Goal: Transaction & Acquisition: Obtain resource

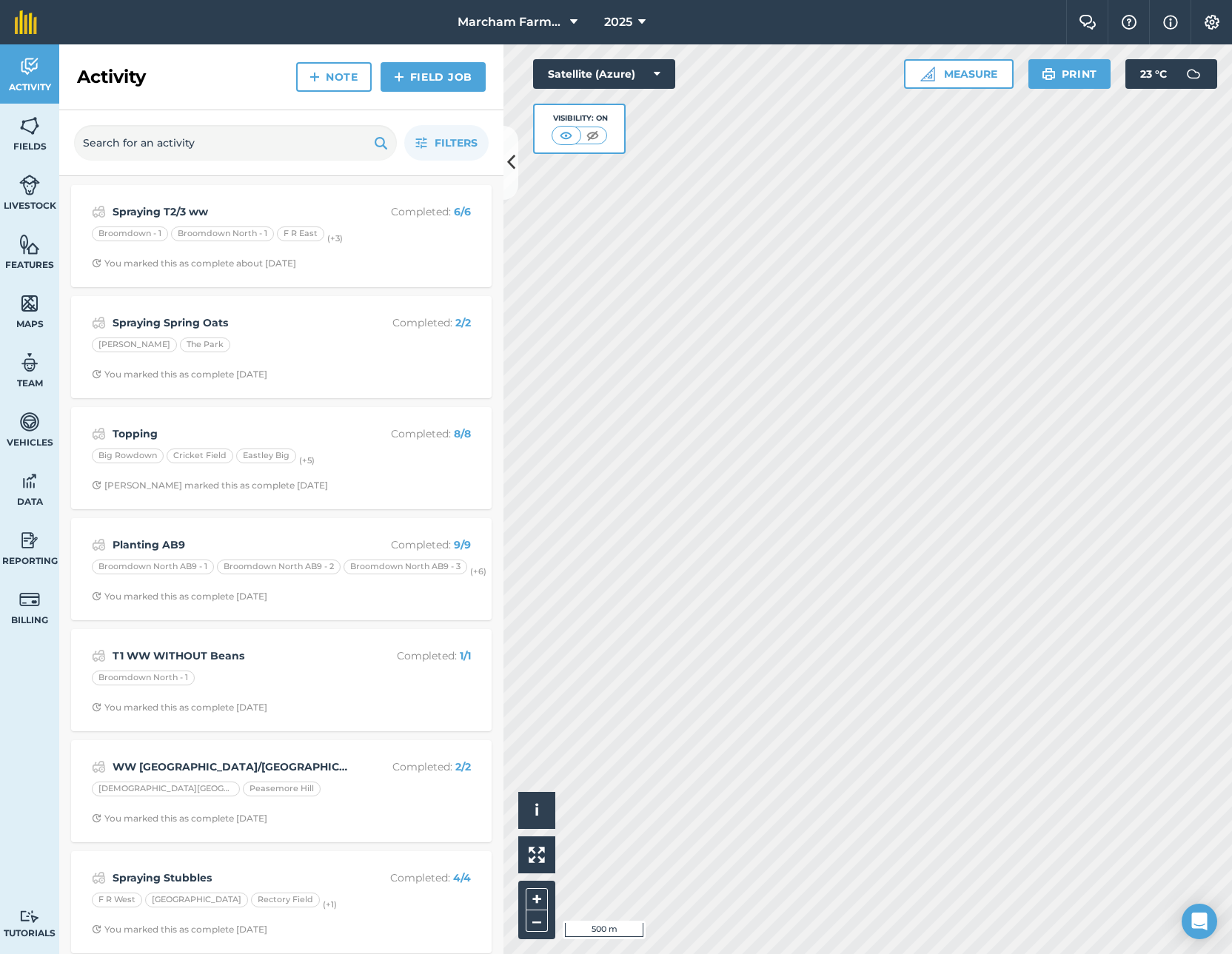
click at [1222, 20] on button "Settings" at bounding box center [1211, 22] width 42 height 44
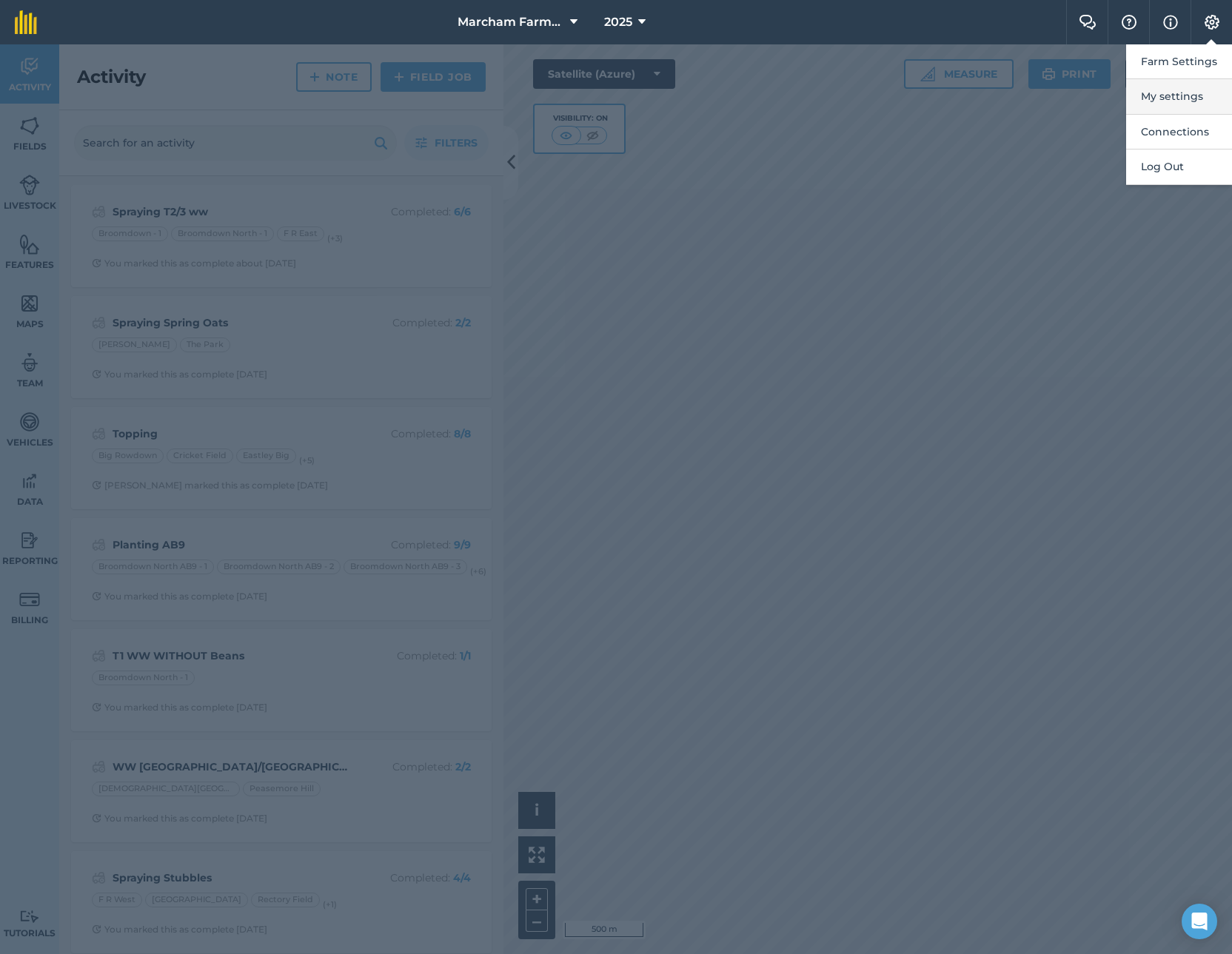
click at [1184, 97] on button "My settings" at bounding box center [1179, 97] width 106 height 35
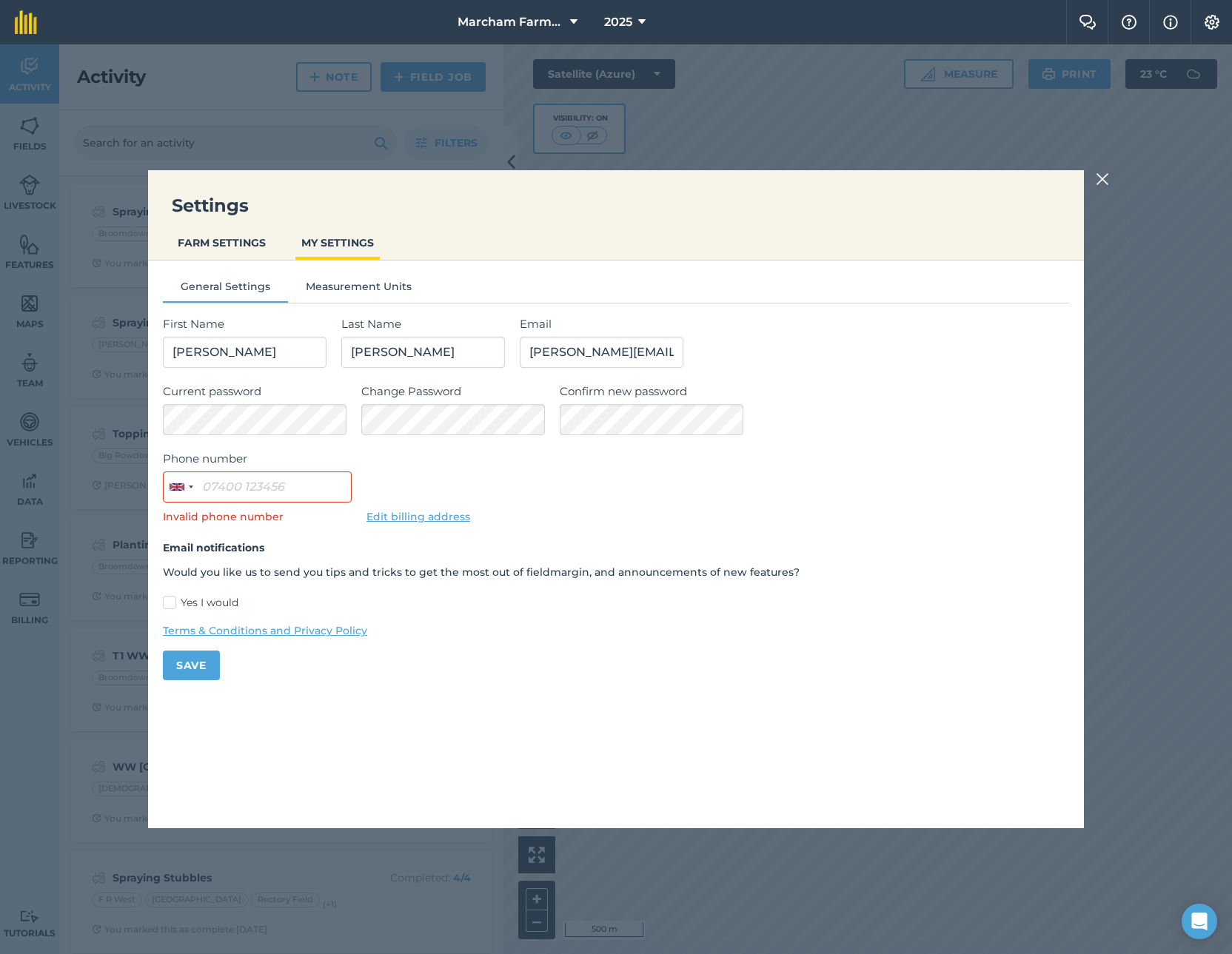
click at [224, 240] on button "FARM SETTINGS" at bounding box center [222, 242] width 100 height 28
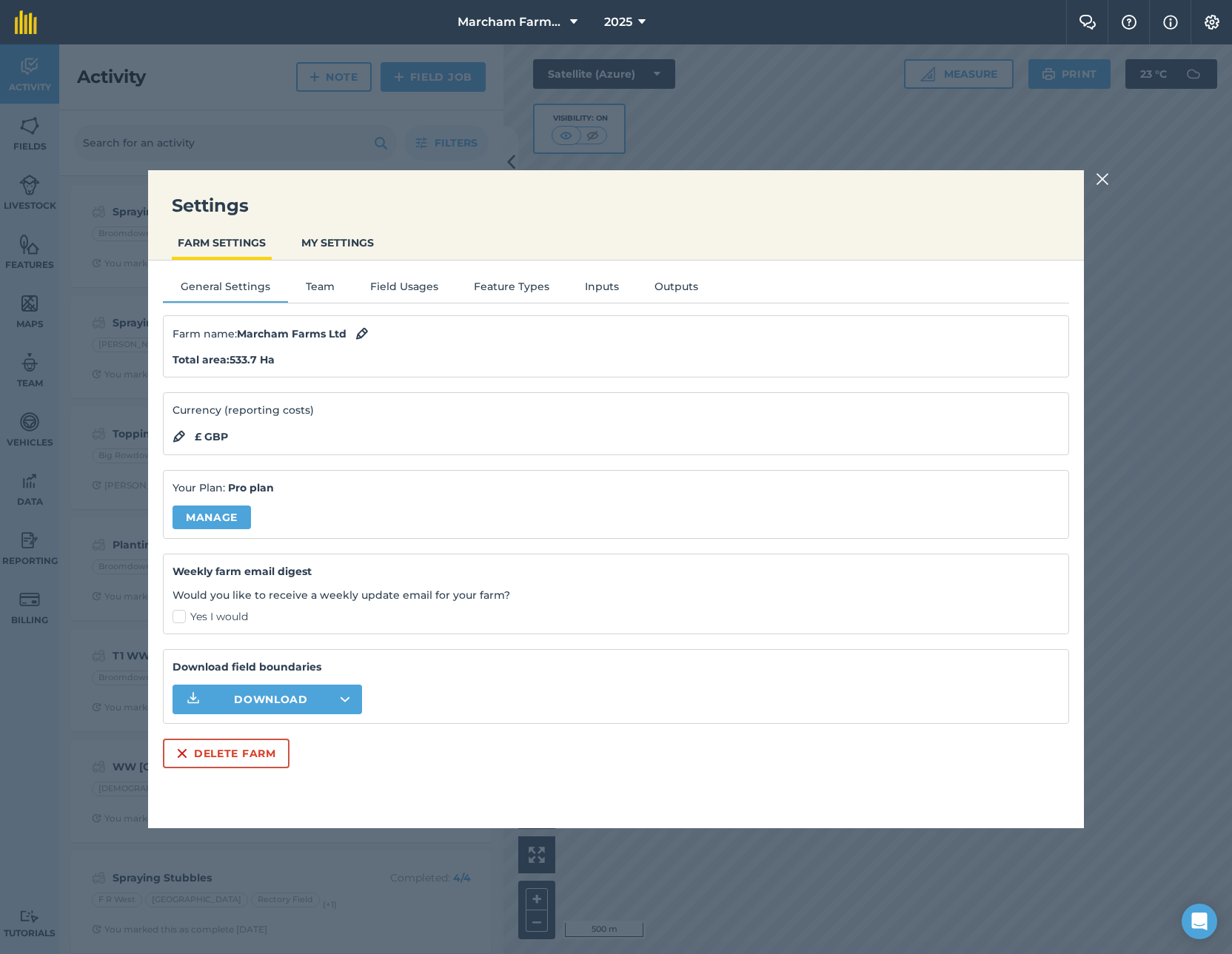
click at [216, 522] on link "Manage" at bounding box center [212, 517] width 79 height 24
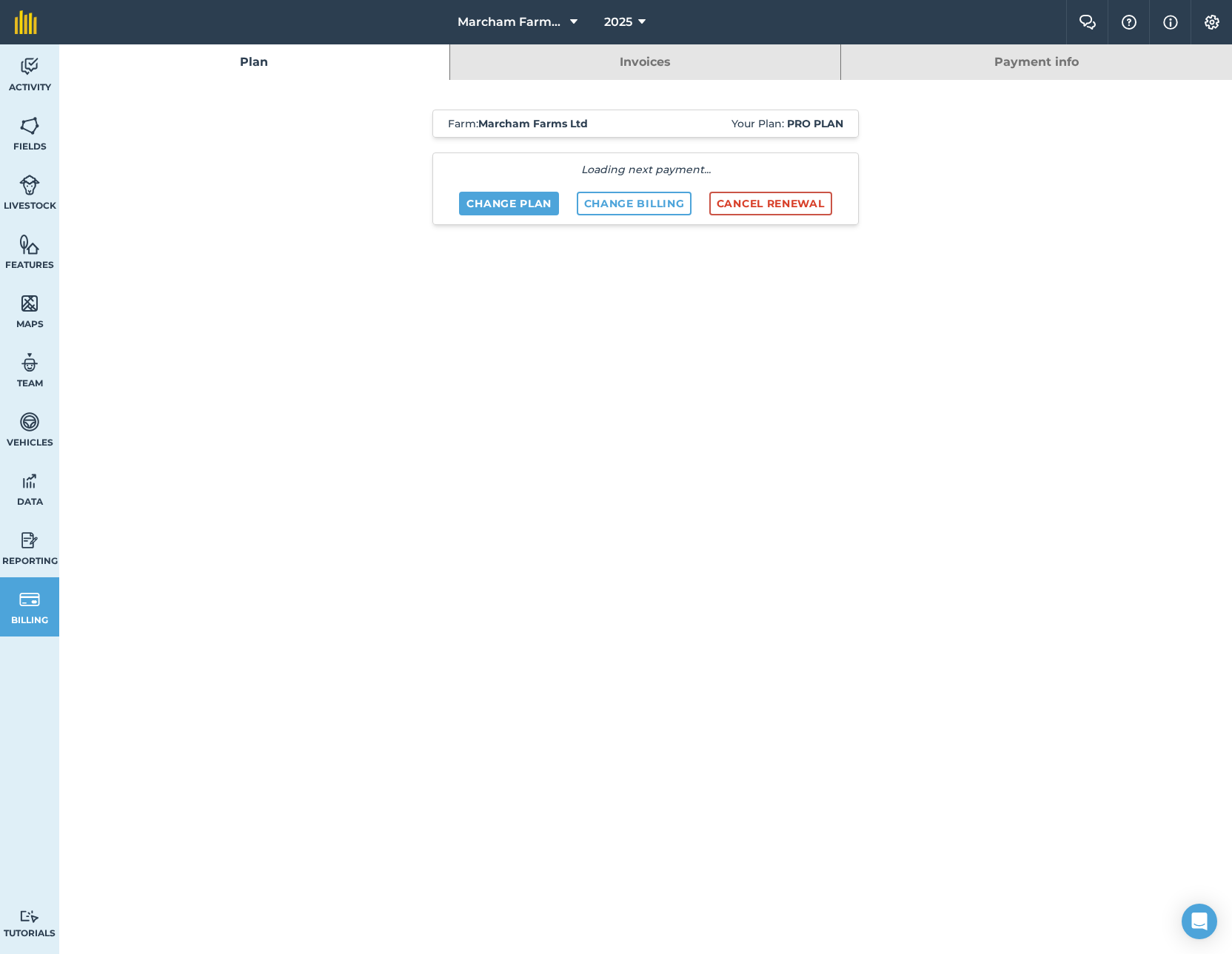
click at [648, 65] on link "Invoices" at bounding box center [645, 61] width 390 height 35
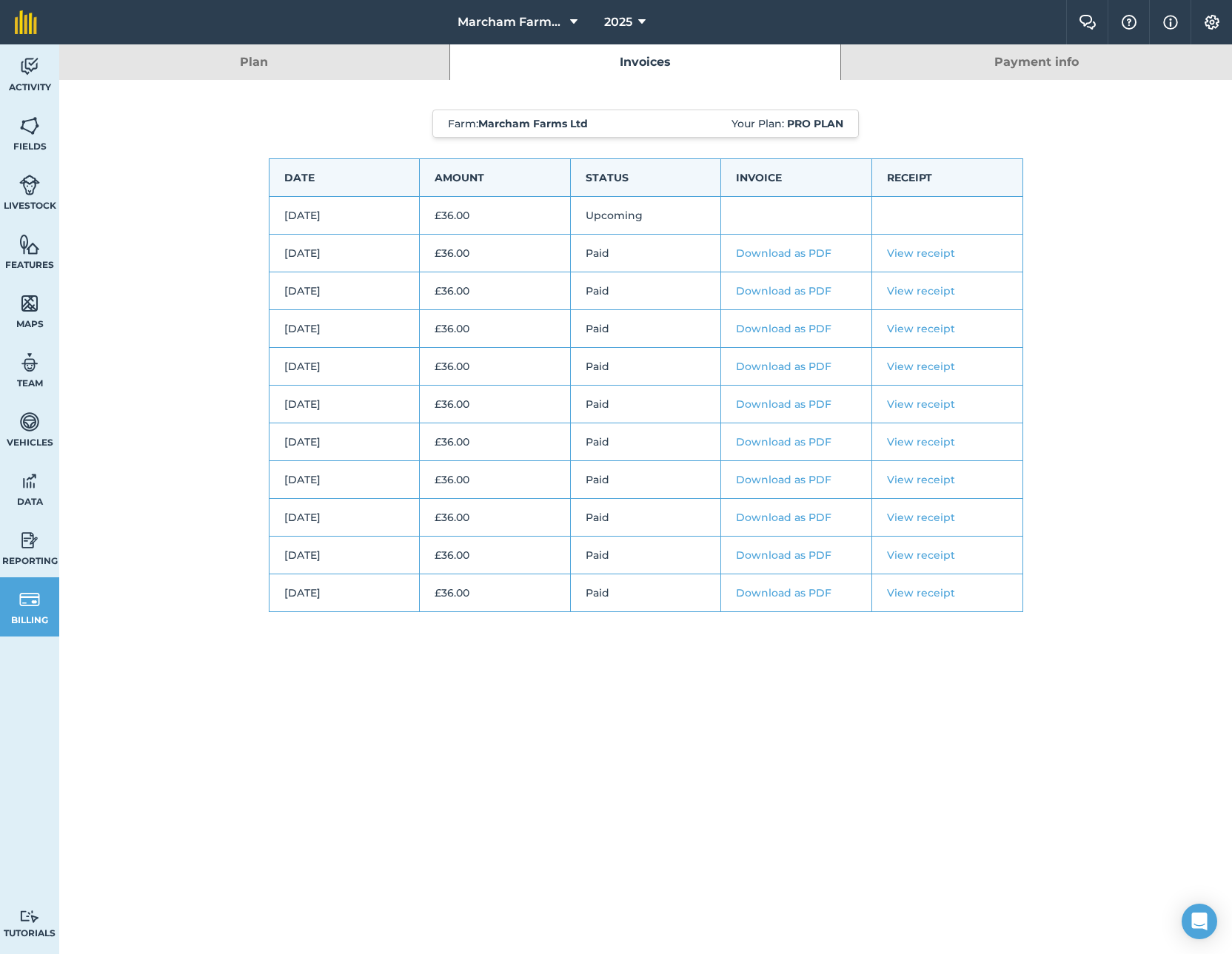
click at [773, 292] on link "Download as PDF" at bounding box center [783, 290] width 96 height 13
